Goal: Communication & Community: Answer question/provide support

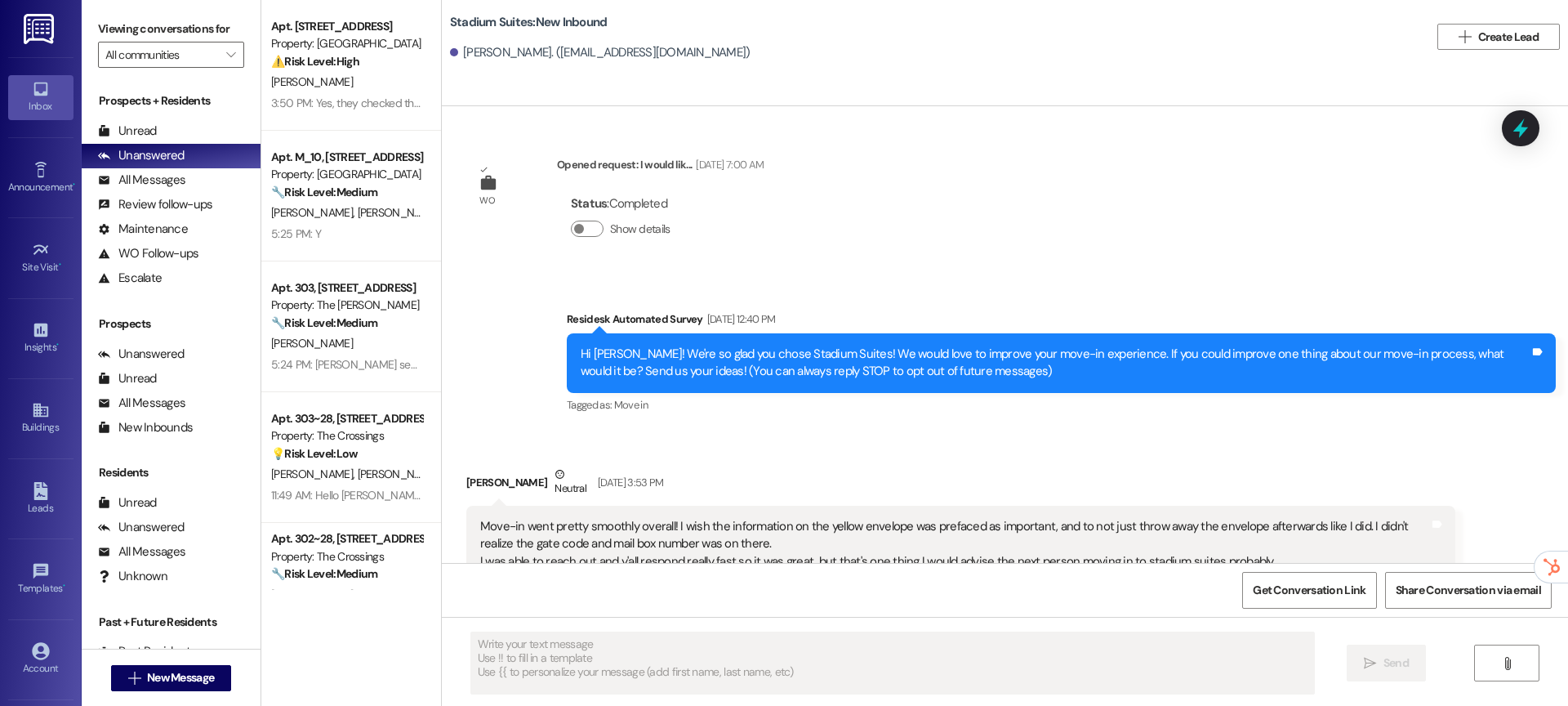
type textarea "Fetching suggested responses. Please feel free to read through the conversation…"
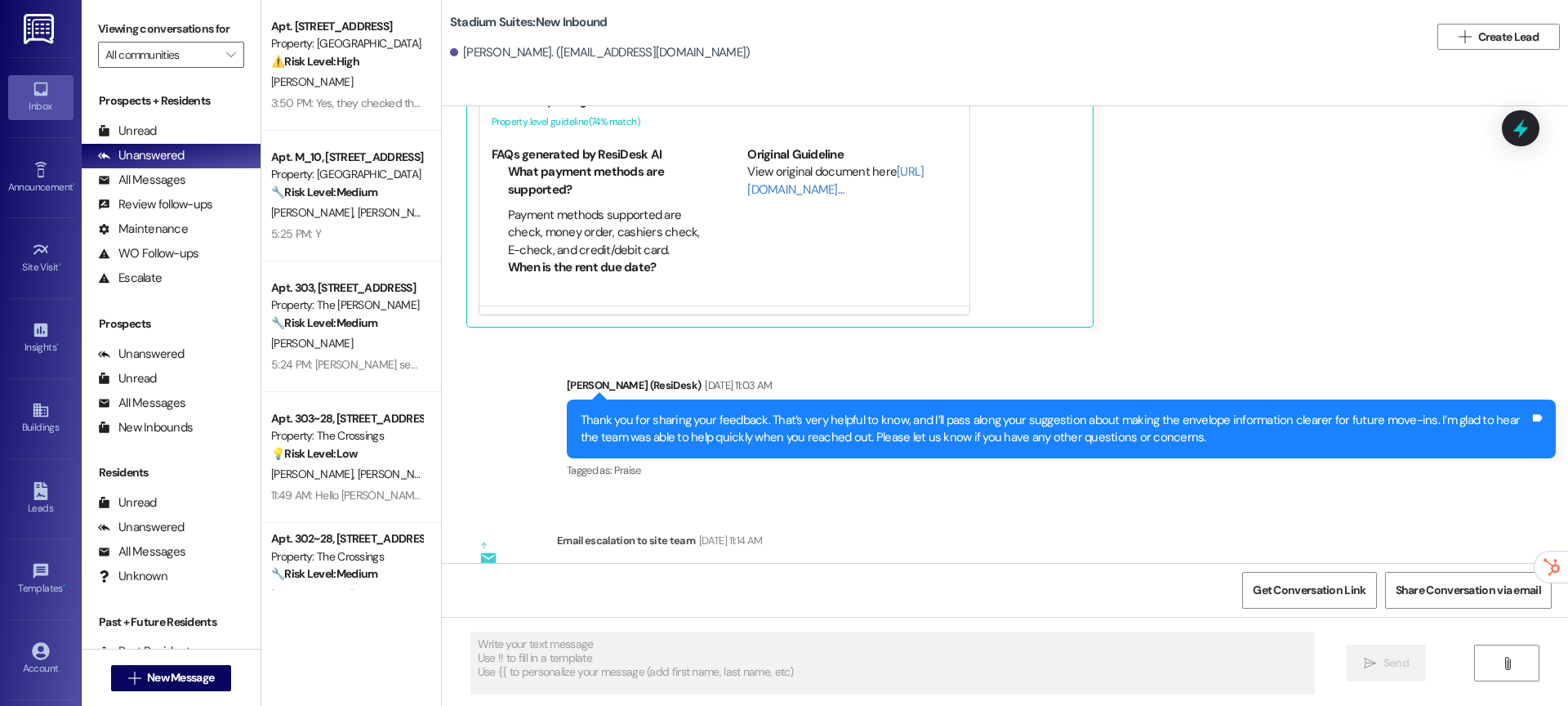
scroll to position [580, 0]
